Goal: Find specific page/section: Find specific page/section

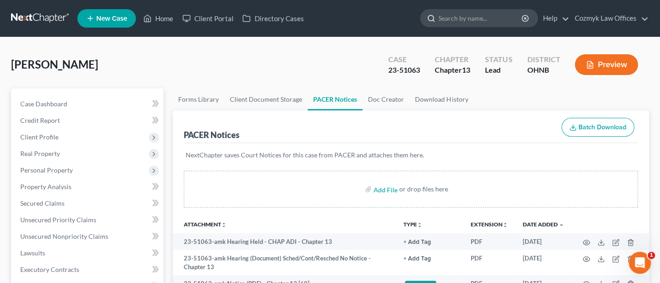
click at [464, 23] on input "search" at bounding box center [481, 18] width 84 height 17
type input "[PERSON_NAME]"
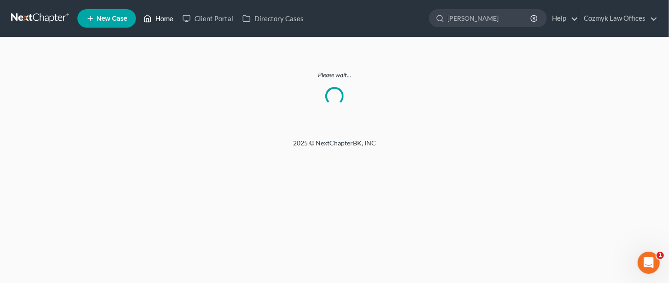
click at [163, 20] on link "Home" at bounding box center [158, 18] width 39 height 17
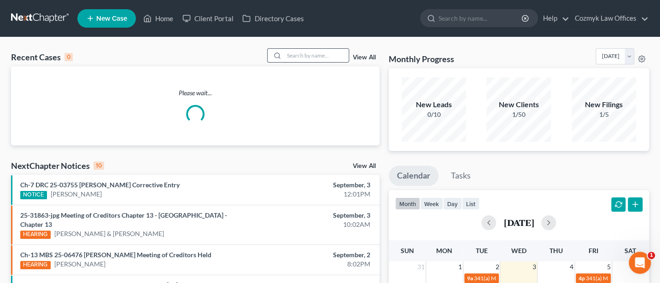
click at [318, 56] on input "search" at bounding box center [316, 55] width 65 height 13
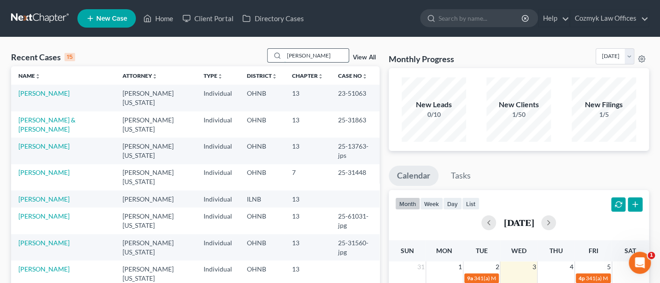
type input "[PERSON_NAME]"
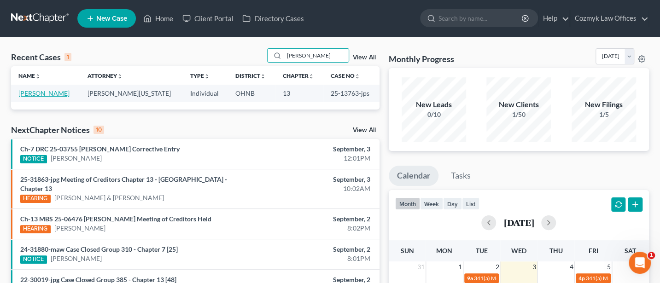
click at [47, 94] on link "[PERSON_NAME]" at bounding box center [43, 93] width 51 height 8
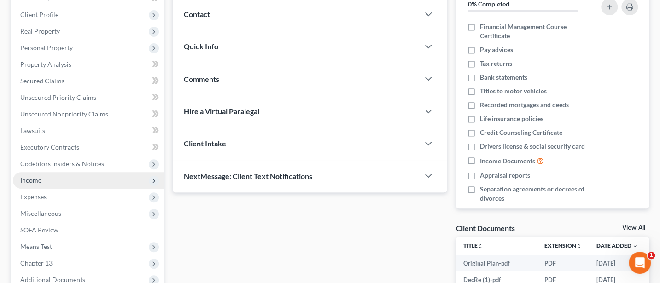
scroll to position [285, 0]
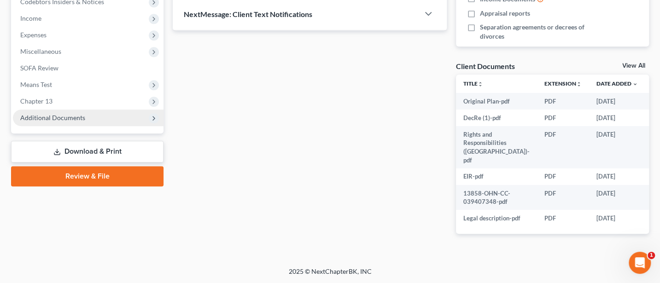
click at [51, 116] on span "Additional Documents" at bounding box center [52, 118] width 65 height 8
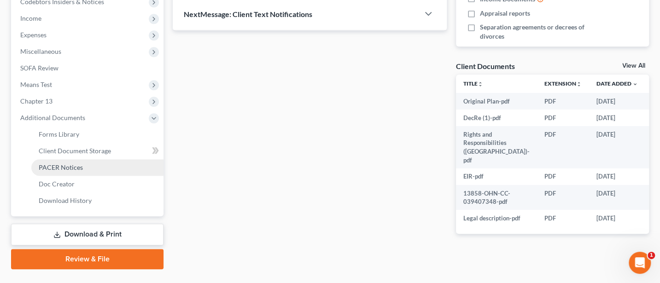
click at [74, 164] on span "PACER Notices" at bounding box center [61, 168] width 44 height 8
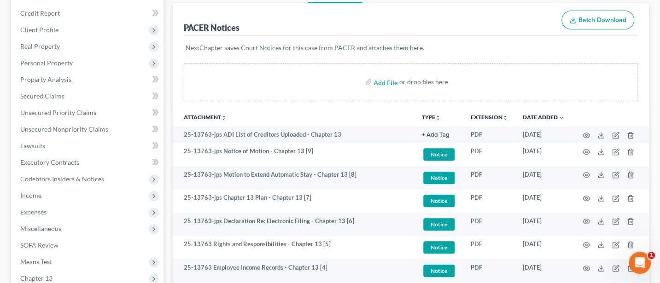
scroll to position [123, 0]
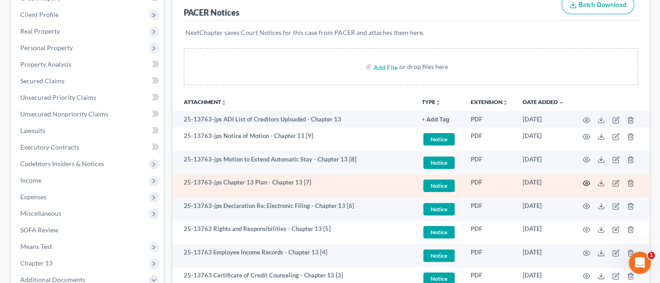
click at [587, 180] on icon "button" at bounding box center [586, 183] width 7 height 7
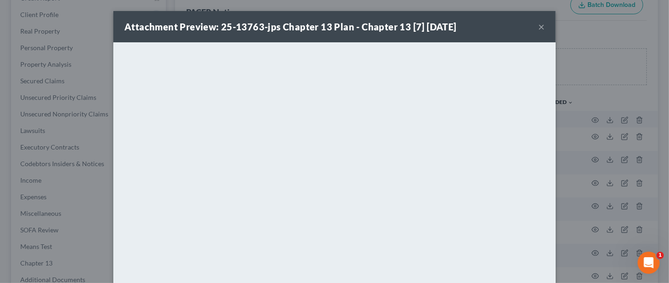
click at [538, 24] on button "×" at bounding box center [541, 26] width 6 height 11
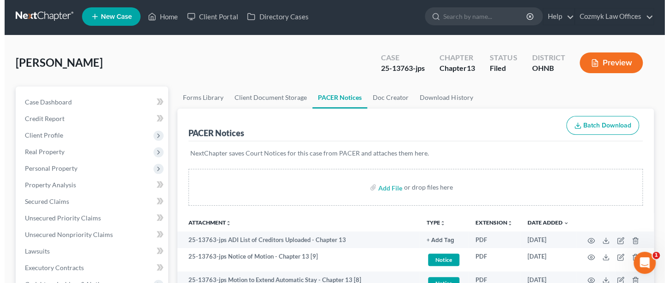
scroll to position [0, 0]
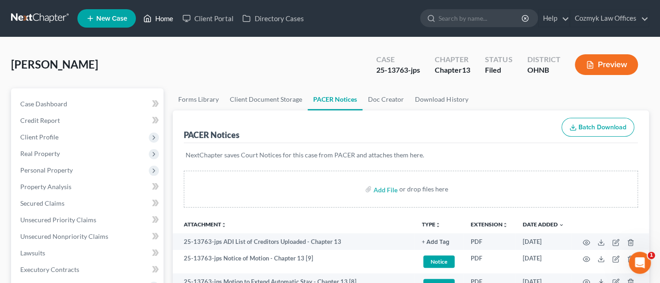
click at [159, 16] on link "Home" at bounding box center [158, 18] width 39 height 17
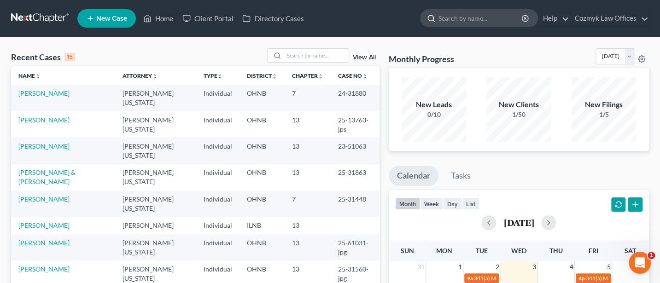
click at [481, 22] on input "search" at bounding box center [481, 18] width 84 height 17
type input "[PERSON_NAME]"
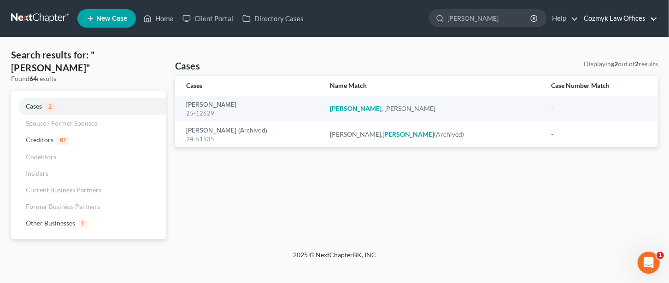
click at [597, 19] on link "Cozmyk Law Offices" at bounding box center [618, 18] width 78 height 17
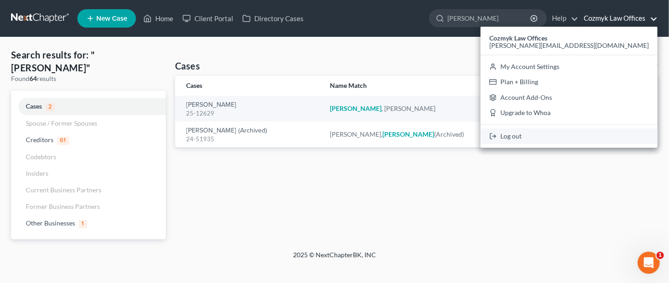
click at [600, 139] on link "Log out" at bounding box center [569, 137] width 177 height 16
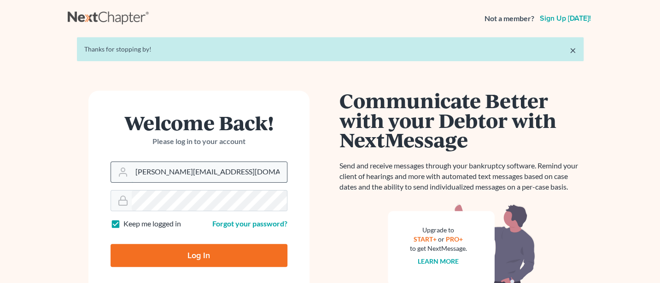
click at [231, 171] on input "[PERSON_NAME][EMAIL_ADDRESS][DOMAIN_NAME]" at bounding box center [209, 172] width 155 height 20
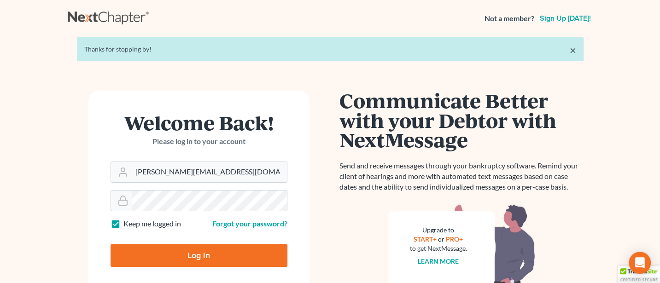
type input "[PERSON_NAME][EMAIL_ADDRESS][DOMAIN_NAME]"
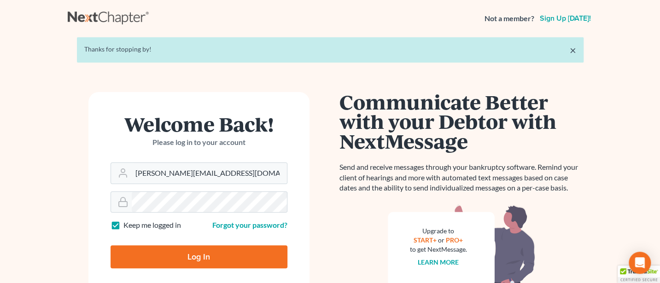
click at [214, 261] on input "Log In" at bounding box center [199, 257] width 177 height 23
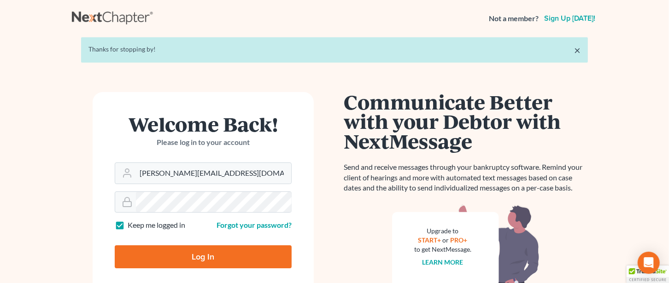
type input "Thinking..."
